Goal: Task Accomplishment & Management: Use online tool/utility

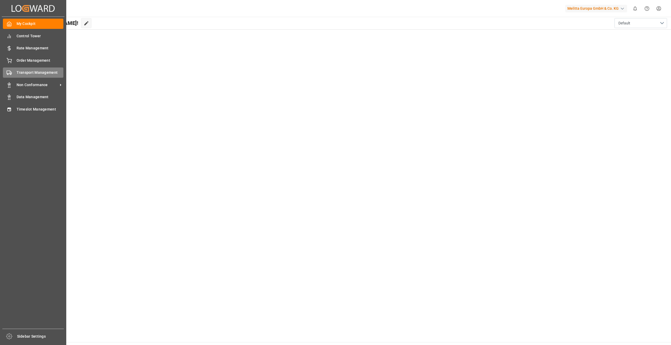
click at [35, 74] on span "Transport Management" at bounding box center [40, 73] width 47 height 6
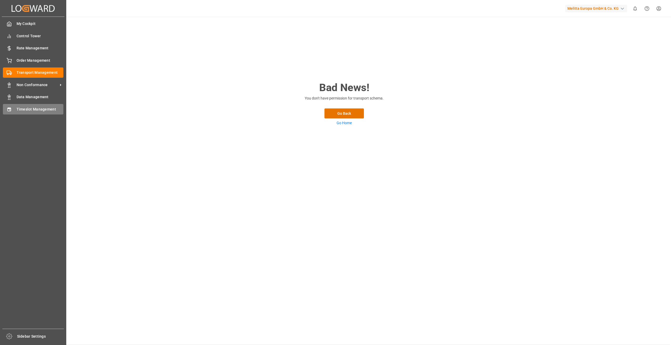
click at [32, 112] on span "Timeslot Management" at bounding box center [40, 110] width 47 height 6
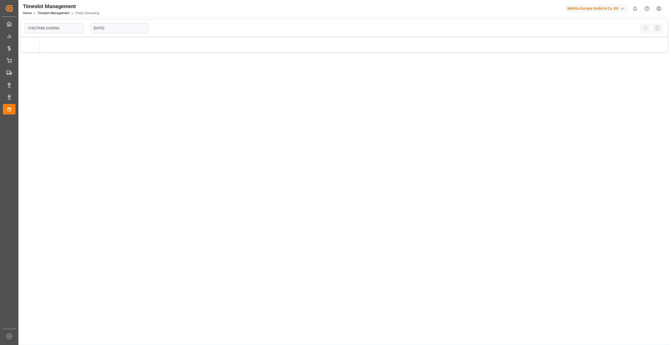
type input "Chezy Unloading"
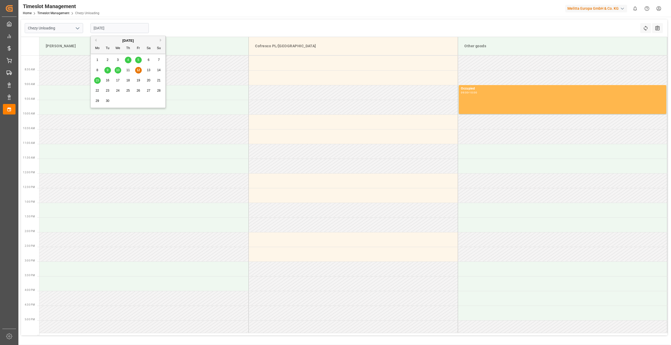
click at [121, 30] on input "[DATE]" at bounding box center [119, 28] width 58 height 10
click at [107, 79] on span "16" at bounding box center [107, 81] width 3 height 4
type input "[DATE]"
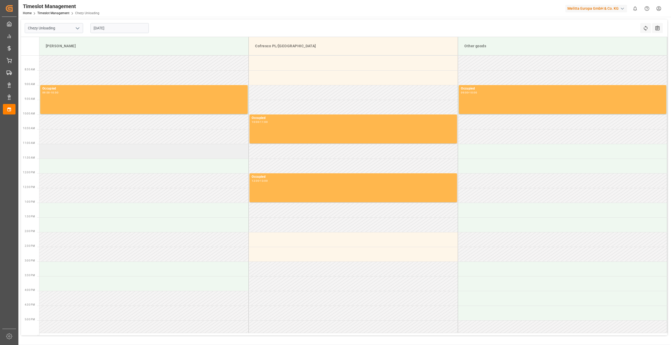
click at [104, 152] on td at bounding box center [143, 151] width 209 height 15
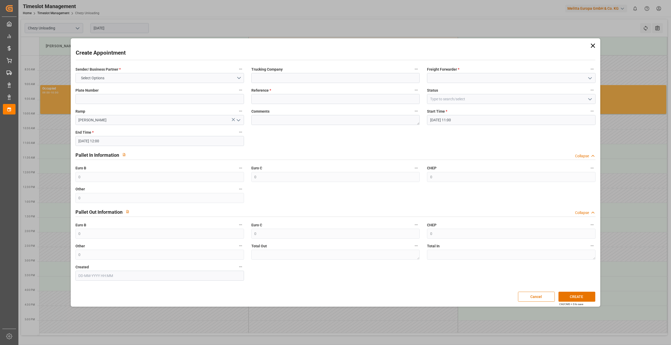
click at [592, 45] on icon at bounding box center [593, 46] width 4 height 4
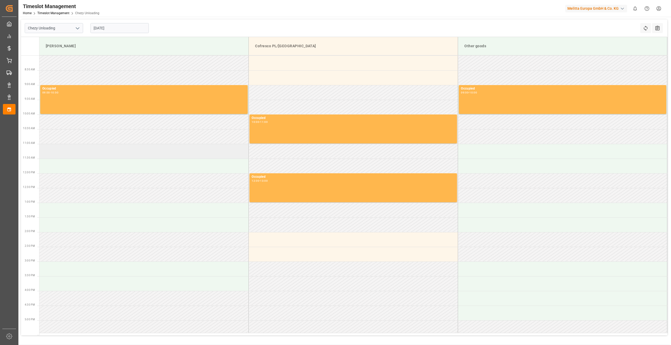
click at [83, 149] on td at bounding box center [143, 151] width 209 height 15
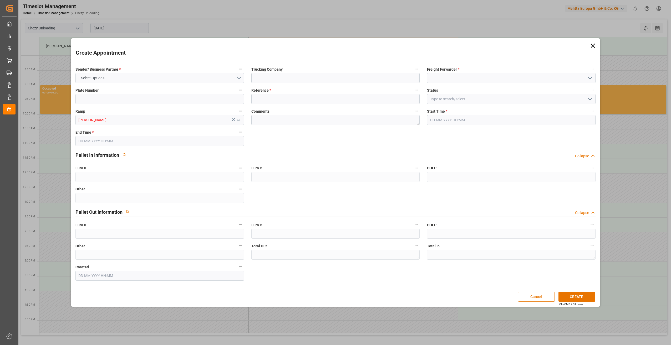
type input "0"
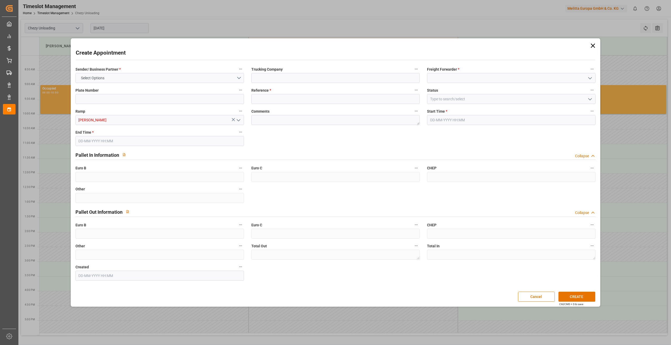
type input "0"
type input "[DATE] 11:00"
type input "[DATE] 12:00"
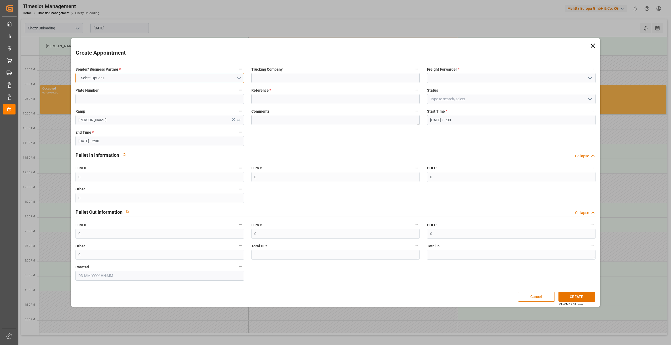
click at [156, 75] on button "Select Options" at bounding box center [159, 78] width 168 height 10
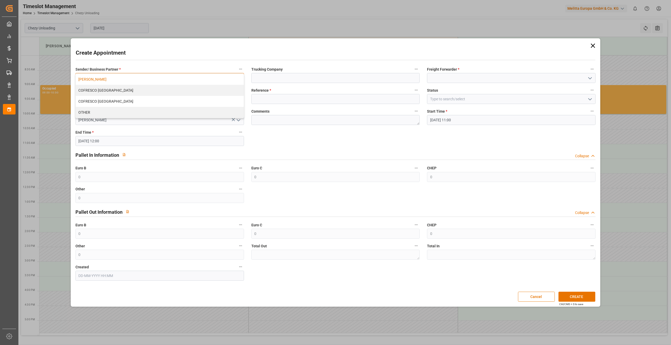
click at [146, 76] on div "[PERSON_NAME]" at bounding box center [160, 79] width 168 height 11
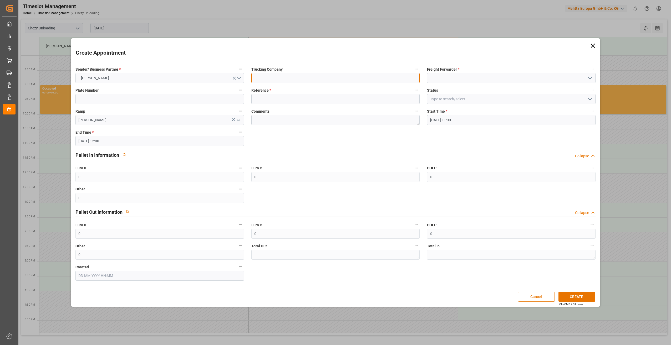
click at [285, 75] on input at bounding box center [335, 78] width 168 height 10
type input "lkw [PERSON_NAME]"
click at [464, 78] on input at bounding box center [511, 78] width 168 height 10
click at [462, 90] on div "LKW [PERSON_NAME]" at bounding box center [511, 90] width 168 height 12
type input "LKW [PERSON_NAME]"
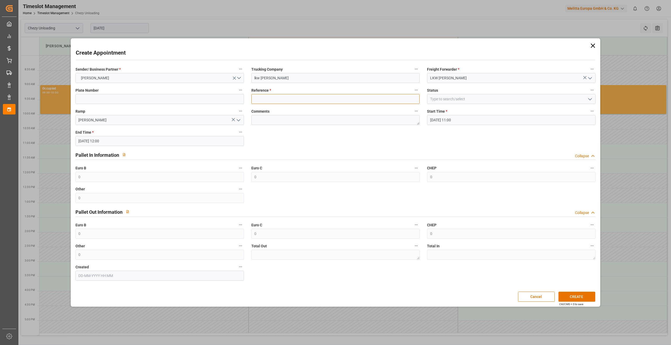
click at [339, 95] on input at bounding box center [335, 99] width 168 height 10
click at [263, 96] on input at bounding box center [335, 99] width 168 height 10
paste input "400052867"
type input "400052867"
click at [176, 106] on div "Ramp [PERSON_NAME]" at bounding box center [160, 116] width 176 height 21
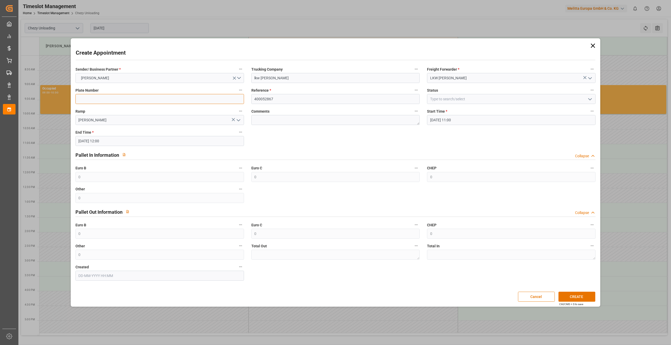
click at [175, 102] on input at bounding box center [159, 99] width 168 height 10
click at [459, 99] on input at bounding box center [511, 99] width 168 height 10
click at [590, 100] on polyline "open menu" at bounding box center [589, 100] width 3 height 2
click at [469, 109] on div "Slot Booked" at bounding box center [511, 111] width 168 height 12
type input "Slot Booked"
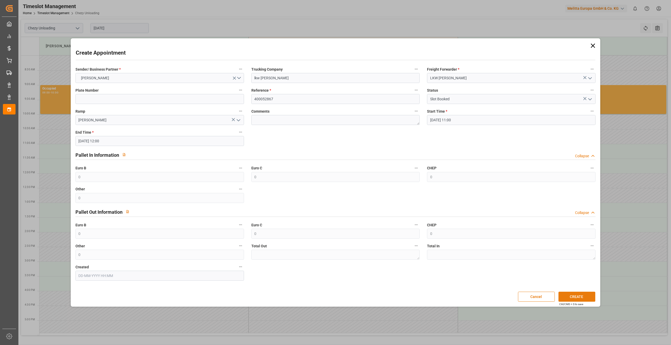
click at [577, 294] on button "CREATE" at bounding box center [576, 297] width 37 height 10
